Goal: Information Seeking & Learning: Check status

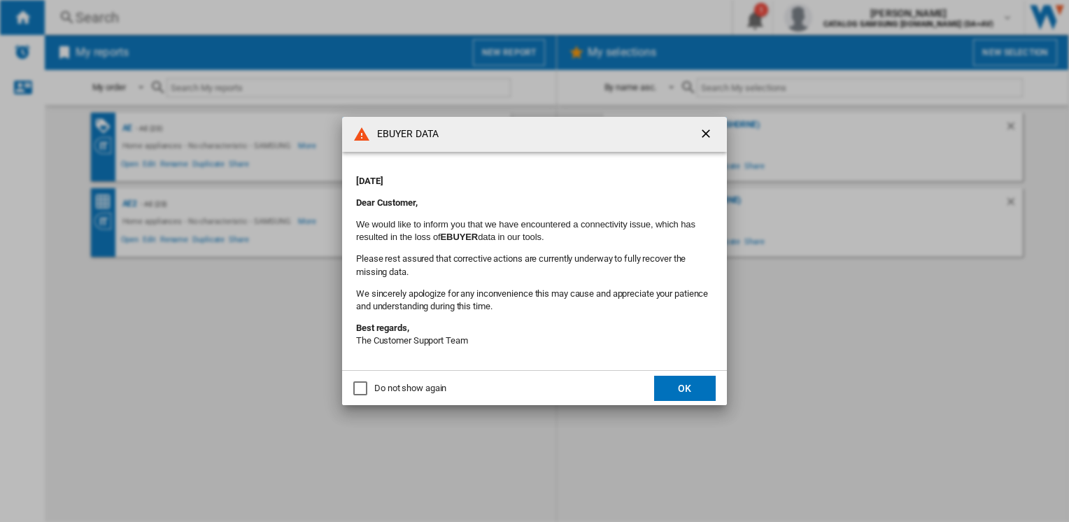
click at [681, 388] on button "OK" at bounding box center [685, 388] width 62 height 25
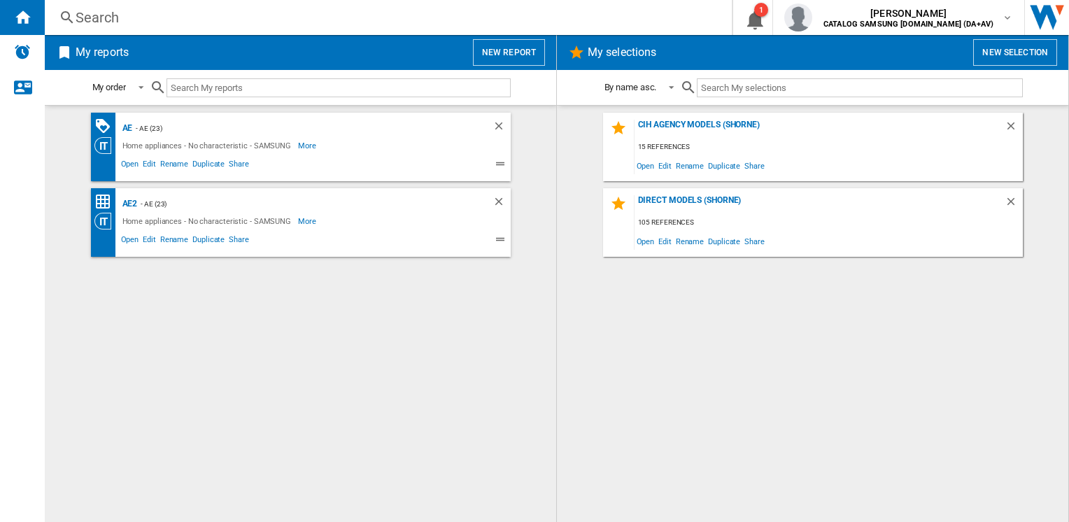
click at [179, 15] on div "Search" at bounding box center [386, 18] width 620 height 20
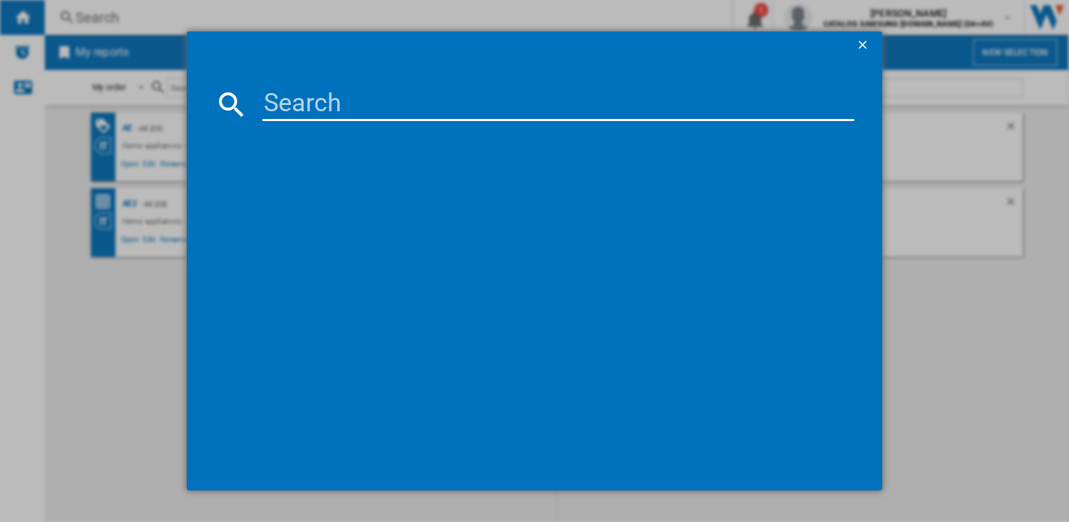
click at [311, 102] on input at bounding box center [557, 104] width 591 height 34
paste input "WW90CGC04DAEEU"
type input "WW90CGC04DAEEU"
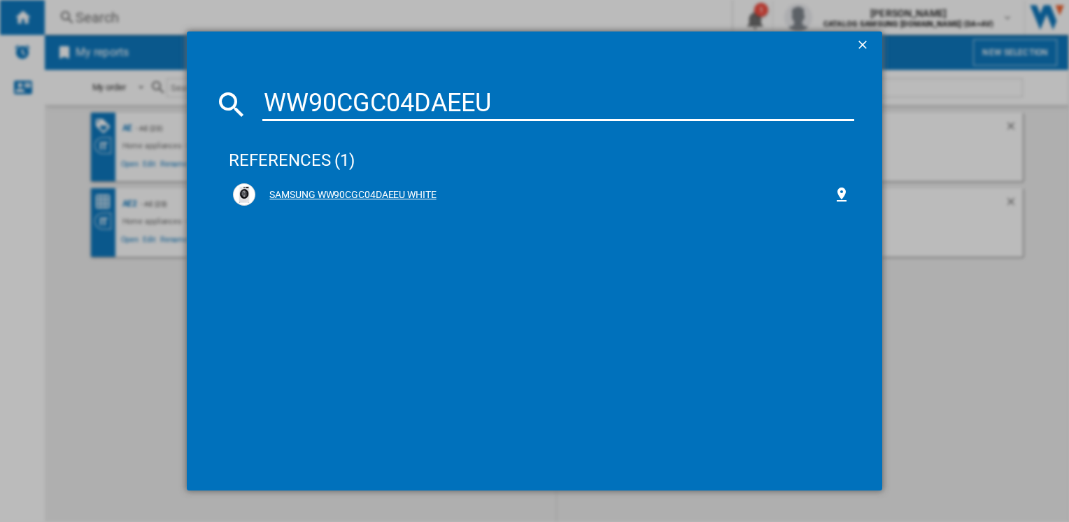
click at [368, 191] on div "SAMSUNG WW90CGC04DAEEU WHITE" at bounding box center [543, 195] width 577 height 14
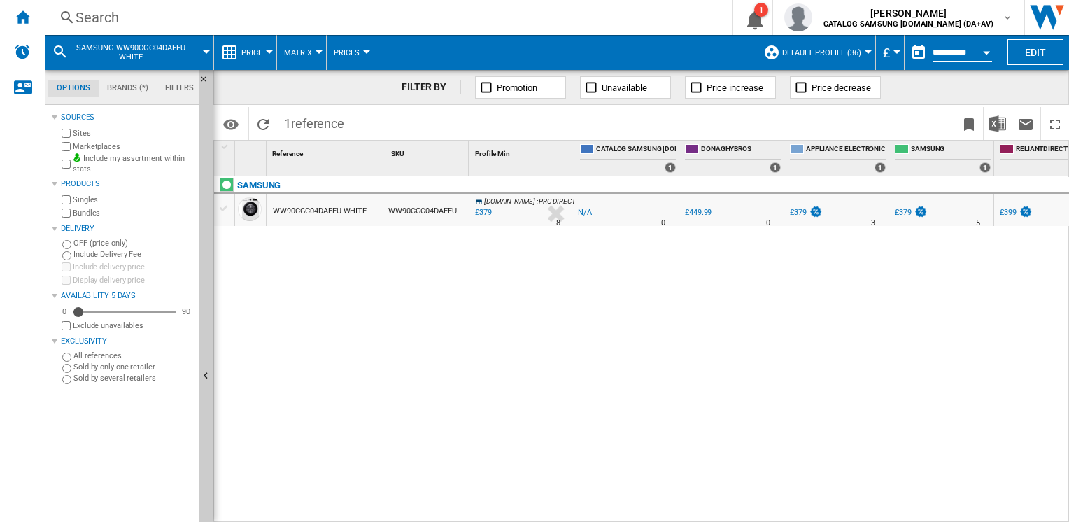
click at [269, 53] on div at bounding box center [269, 51] width 7 height 3
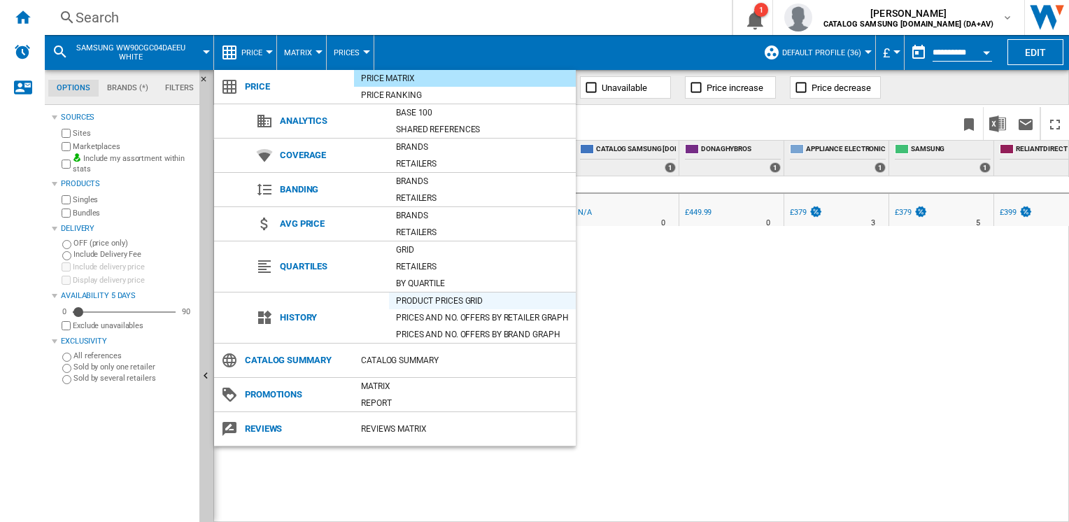
click at [439, 298] on div "Product prices grid" at bounding box center [482, 301] width 187 height 14
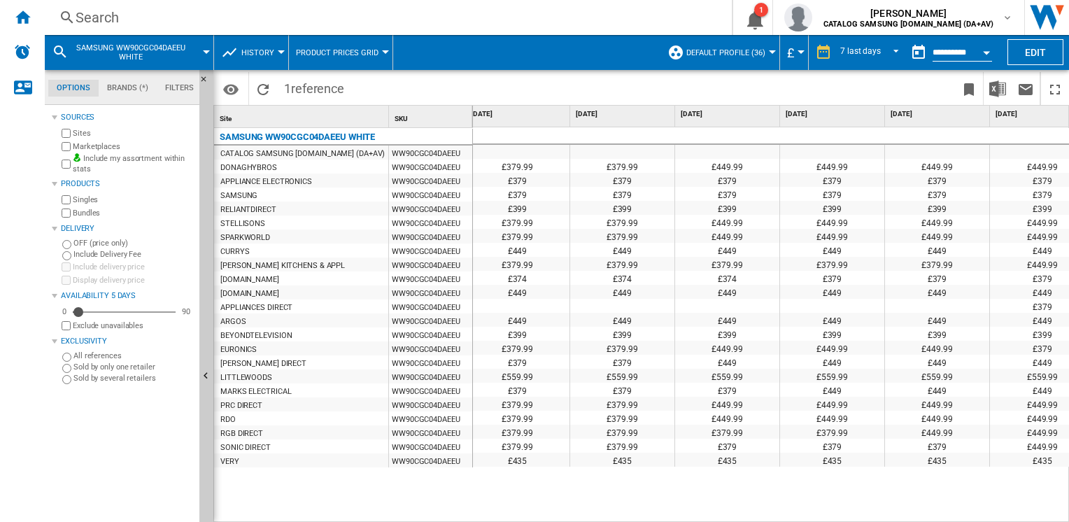
scroll to position [0, 242]
